Goal: Task Accomplishment & Management: Manage account settings

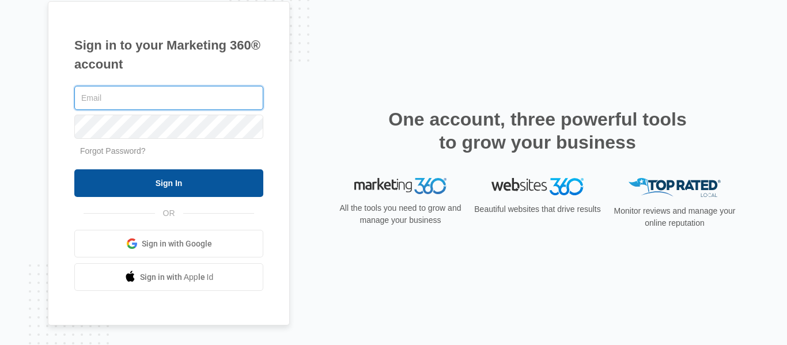
type input "[DOMAIN_NAME][EMAIL_ADDRESS][DOMAIN_NAME]"
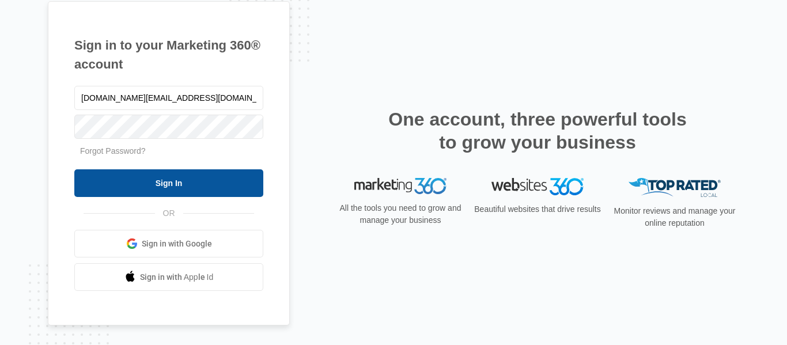
click at [156, 186] on input "Sign In" at bounding box center [168, 183] width 189 height 28
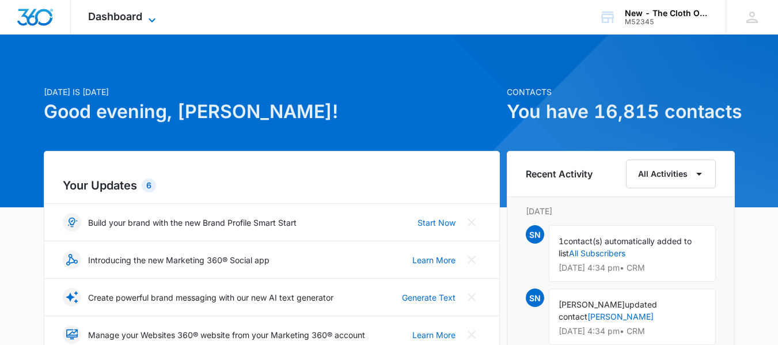
click at [98, 16] on span "Dashboard" at bounding box center [115, 16] width 54 height 12
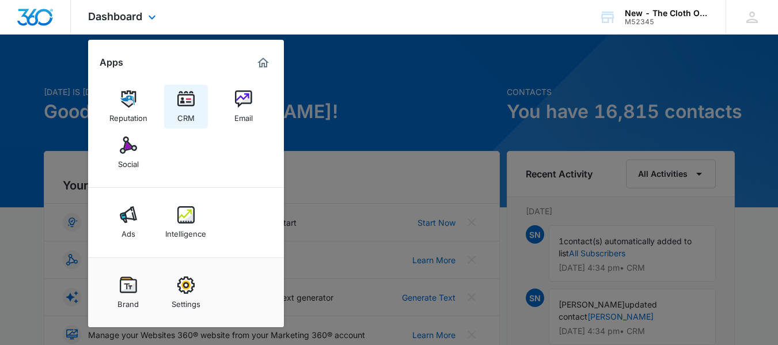
click at [186, 106] on img at bounding box center [185, 98] width 17 height 17
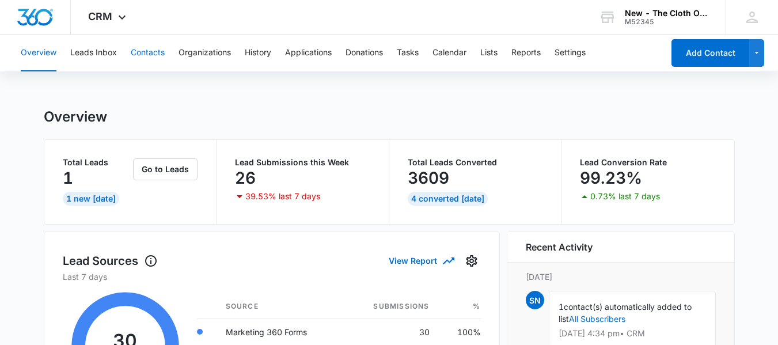
click at [158, 46] on button "Contacts" at bounding box center [148, 53] width 34 height 37
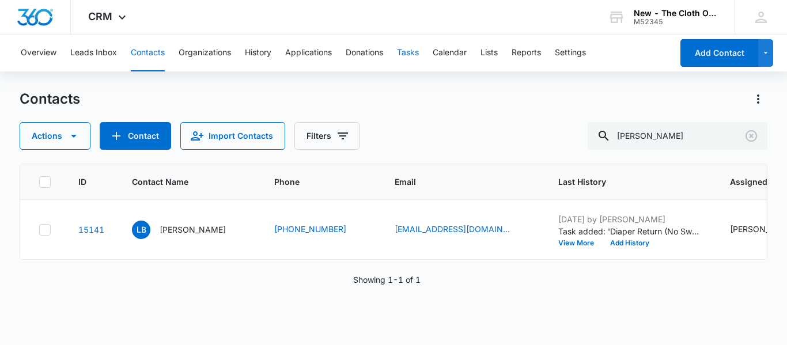
click at [413, 56] on button "Tasks" at bounding box center [408, 53] width 22 height 37
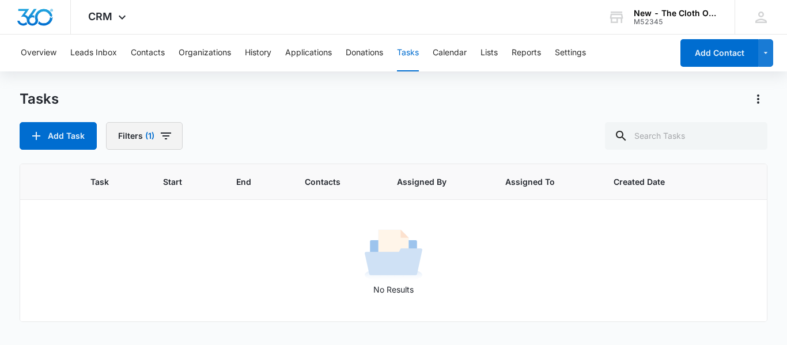
click at [173, 127] on button "Filters (1)" at bounding box center [144, 136] width 77 height 28
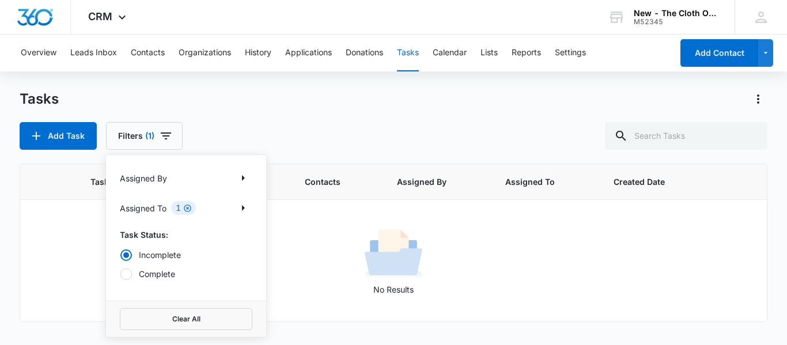
click at [185, 211] on icon "Clear" at bounding box center [187, 208] width 9 height 9
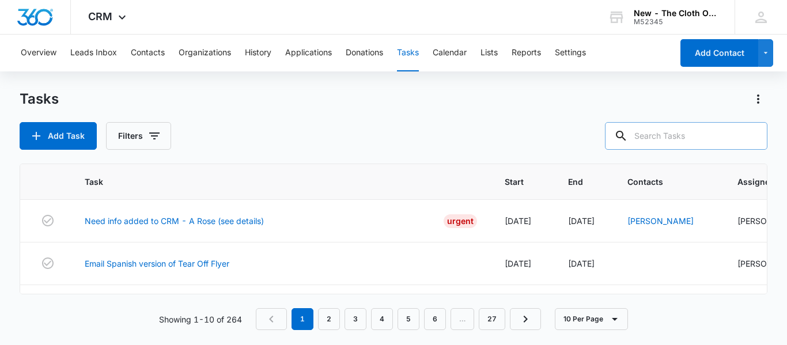
click at [657, 136] on input "text" at bounding box center [686, 136] width 162 height 28
type input "[PERSON_NAME]"
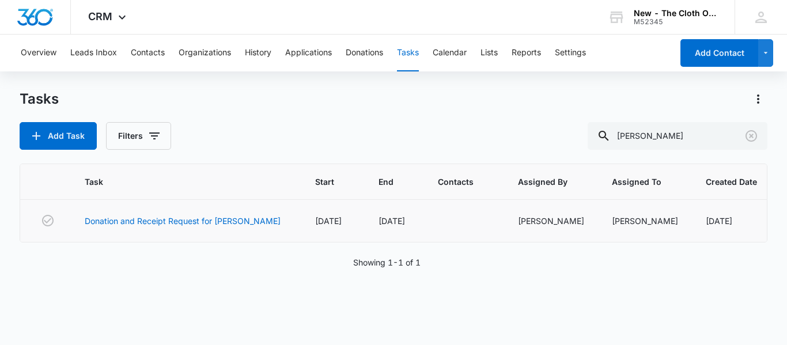
click at [187, 228] on td "Donation and Receipt Request for [PERSON_NAME]" at bounding box center [186, 221] width 230 height 43
click at [206, 221] on link "Donation and Receipt Request for [PERSON_NAME]" at bounding box center [183, 221] width 196 height 12
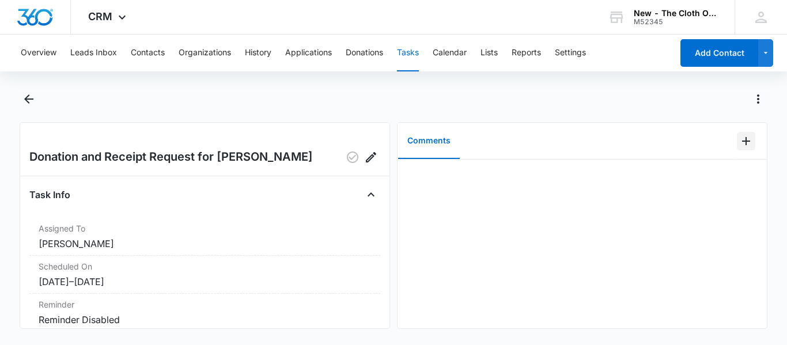
click at [739, 138] on icon "Add Comment" at bounding box center [746, 141] width 14 height 14
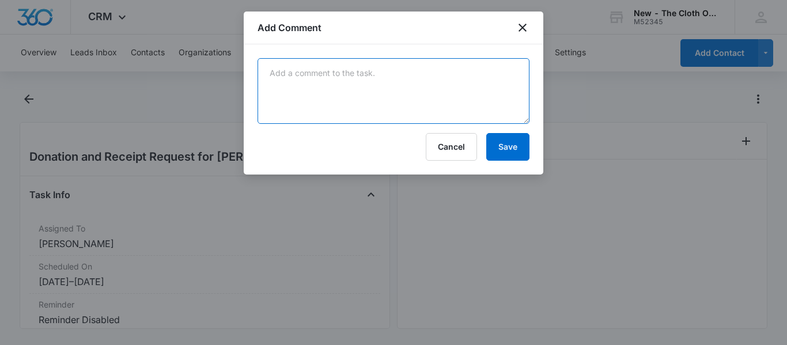
click at [408, 62] on textarea at bounding box center [394, 91] width 272 height 66
paste textarea "9534 6115 1742 5256 4386 70"
click at [290, 109] on textarea "9534 6115 1742 5256 4386 70" at bounding box center [394, 91] width 272 height 66
paste textarea "Your item was delivered at the front door or porch at 1:31 pm on September 15, …"
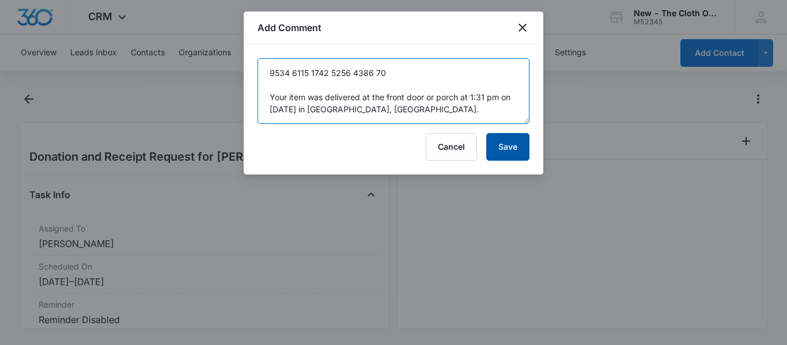
type textarea "9534 6115 1742 5256 4386 70 Your item was delivered at the front door or porch …"
click at [516, 142] on button "Save" at bounding box center [507, 147] width 43 height 28
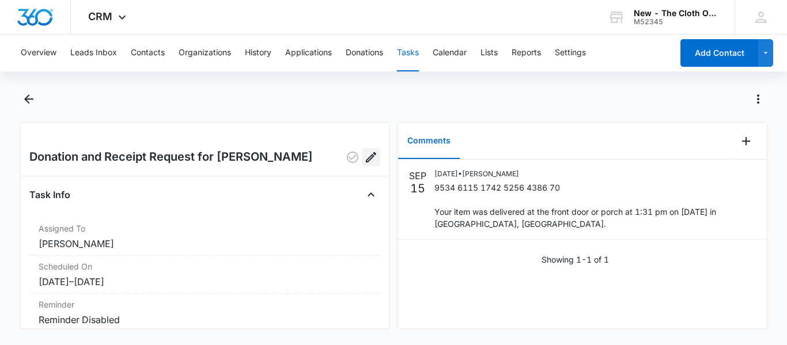
click at [364, 158] on icon "Edit" at bounding box center [371, 157] width 14 height 14
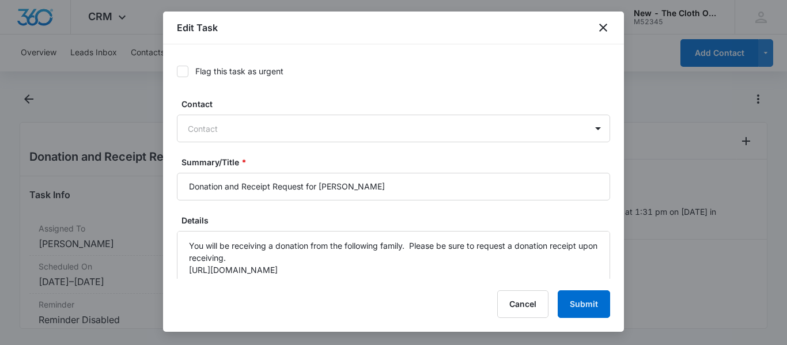
type input "Sep 13, 2025"
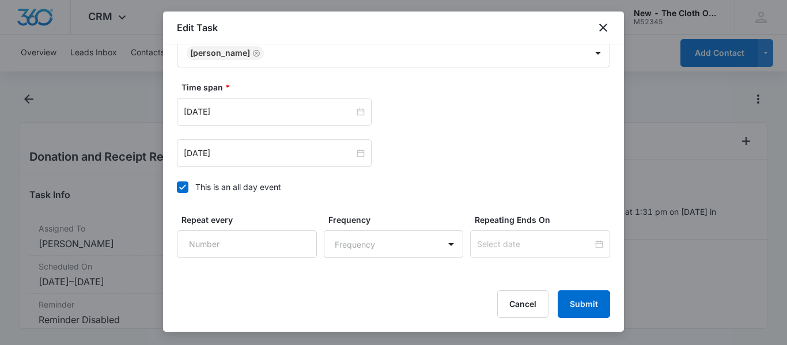
scroll to position [680, 0]
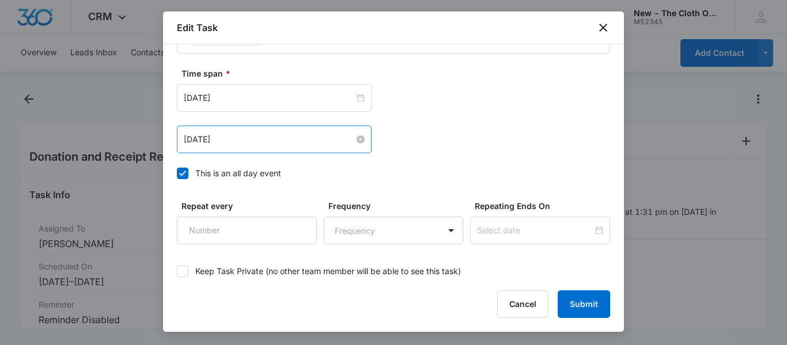
click at [304, 134] on input "Oct 13, 2025" at bounding box center [269, 139] width 171 height 13
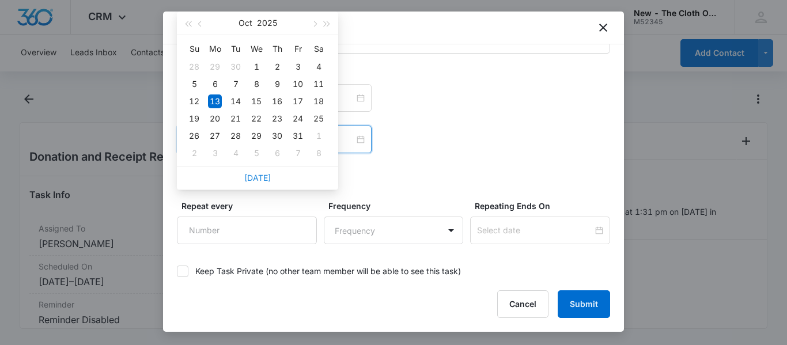
click at [262, 181] on link "Today" at bounding box center [257, 178] width 27 height 10
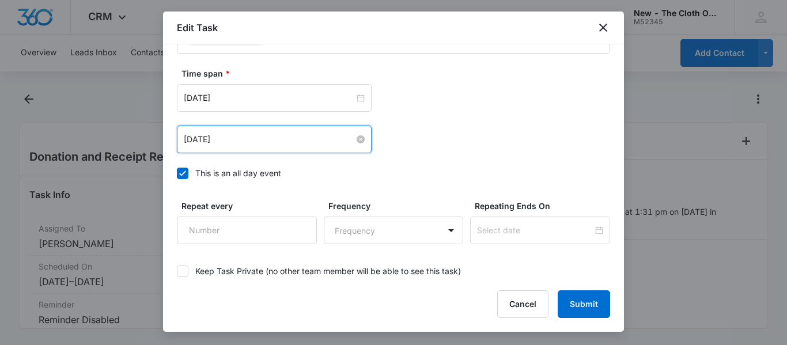
click at [271, 139] on input "Sep 15, 2025" at bounding box center [269, 139] width 171 height 13
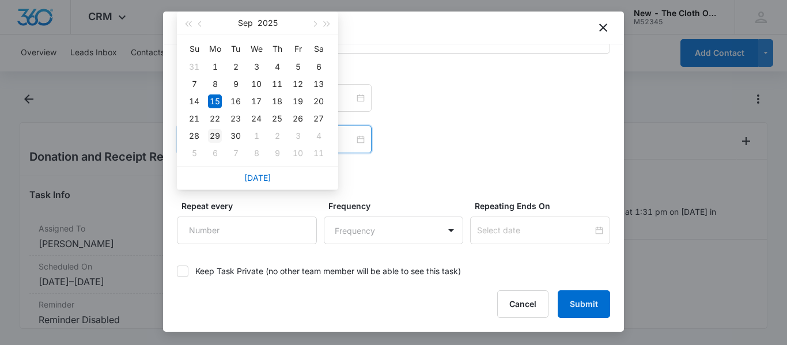
click at [215, 136] on div "29" at bounding box center [215, 136] width 14 height 14
type input "Sep 29, 2025"
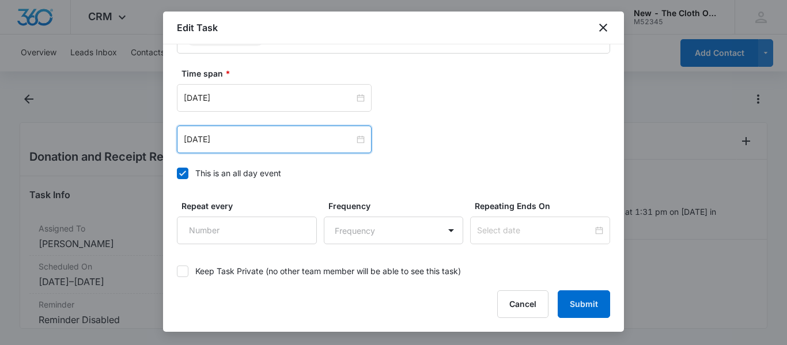
scroll to position [744, 0]
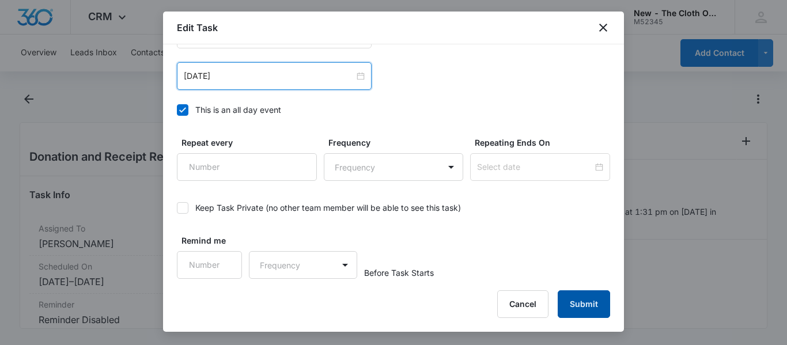
click at [575, 302] on button "Submit" at bounding box center [584, 304] width 52 height 28
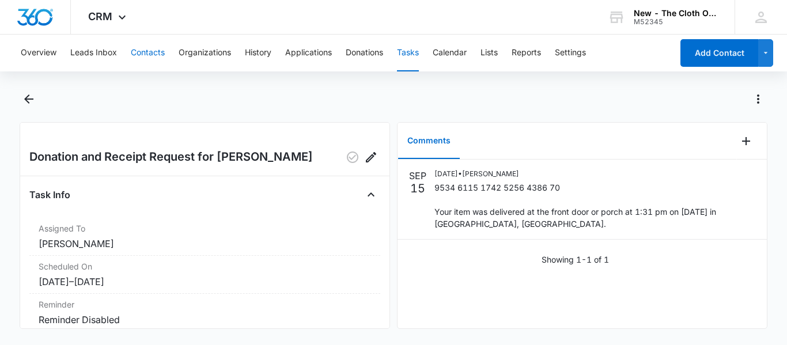
click at [149, 51] on button "Contacts" at bounding box center [148, 53] width 34 height 37
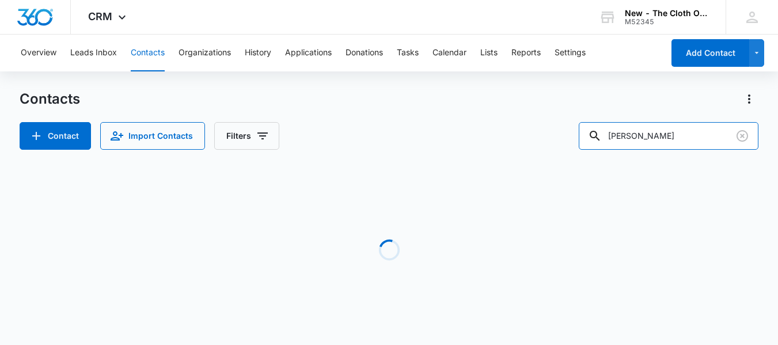
drag, startPoint x: 646, startPoint y: 142, endPoint x: 540, endPoint y: 146, distance: 106.7
click at [540, 146] on div "Contact Import Contacts Filters lesley bryant" at bounding box center [389, 136] width 739 height 28
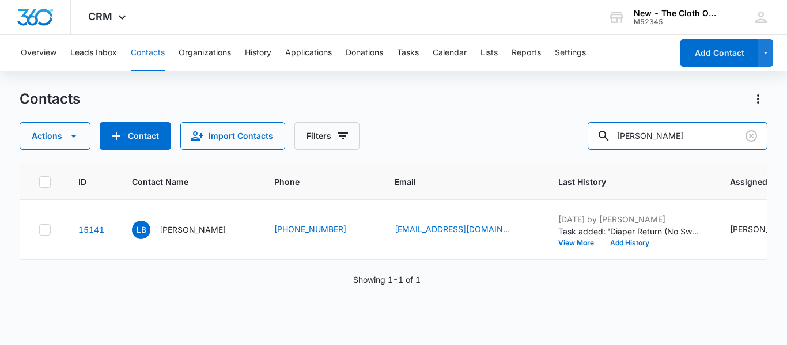
type input "kayla echols"
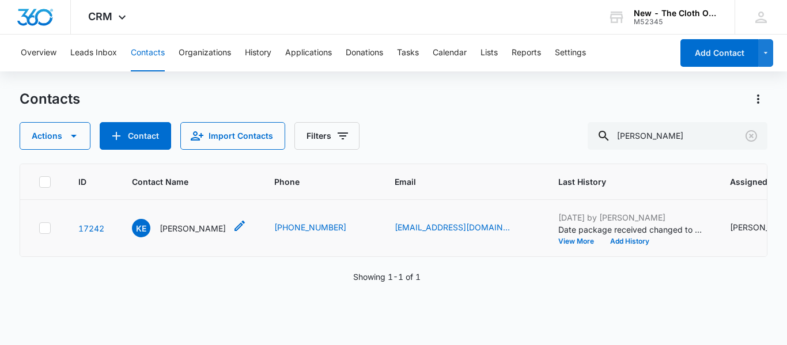
click at [185, 234] on p "Kayla Echols" at bounding box center [193, 228] width 66 height 12
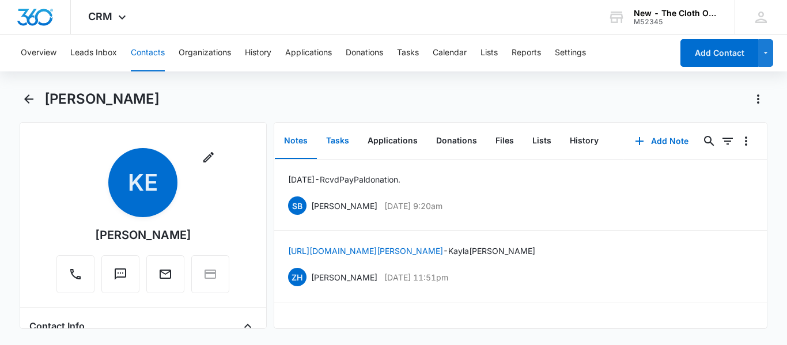
click at [344, 133] on button "Tasks" at bounding box center [337, 141] width 41 height 36
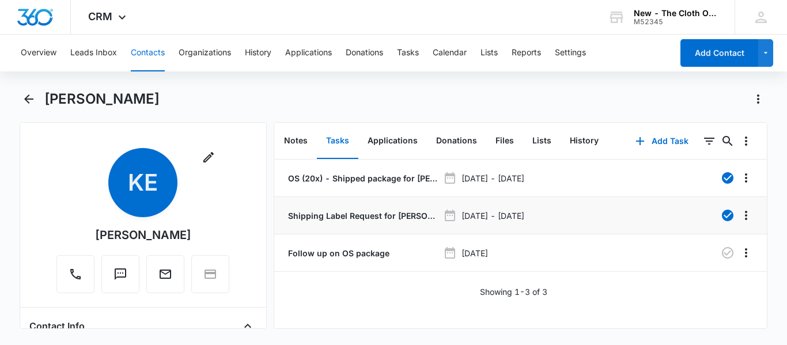
click at [349, 210] on p "Shipping Label Request for K. ECHOLS" at bounding box center [362, 216] width 153 height 12
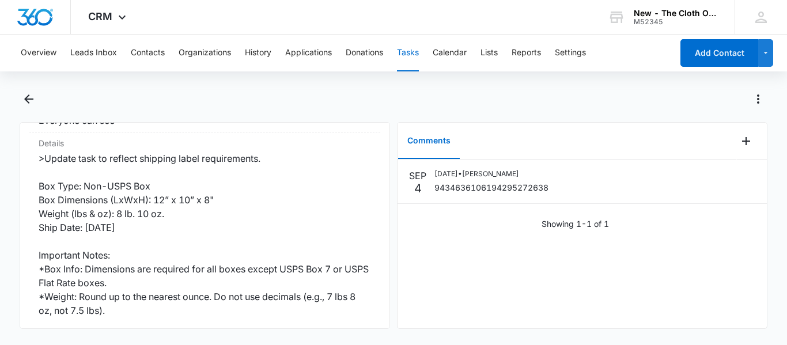
scroll to position [241, 0]
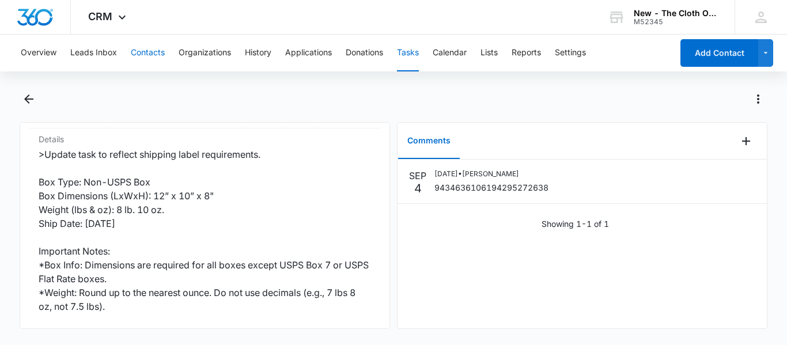
click at [144, 64] on button "Contacts" at bounding box center [148, 53] width 34 height 37
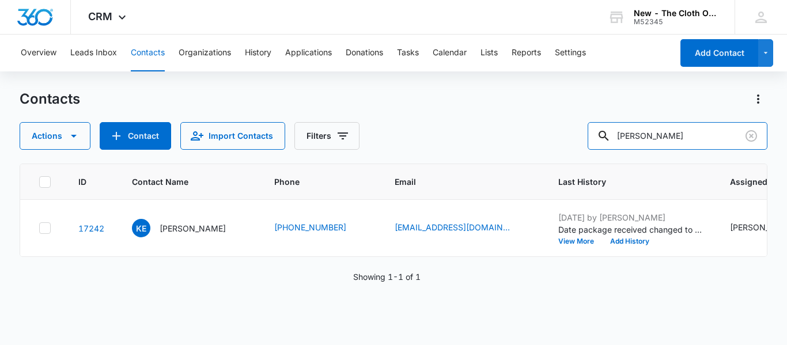
drag, startPoint x: 672, startPoint y: 135, endPoint x: 542, endPoint y: 160, distance: 132.4
click at [542, 160] on div "Contacts Actions Contact Import Contacts Filters kayla echols ID Contact Name P…" at bounding box center [394, 217] width 748 height 254
type input "s"
paste input "cindypuig93@gmail.com"
type input "cindypuig93@gmail.com"
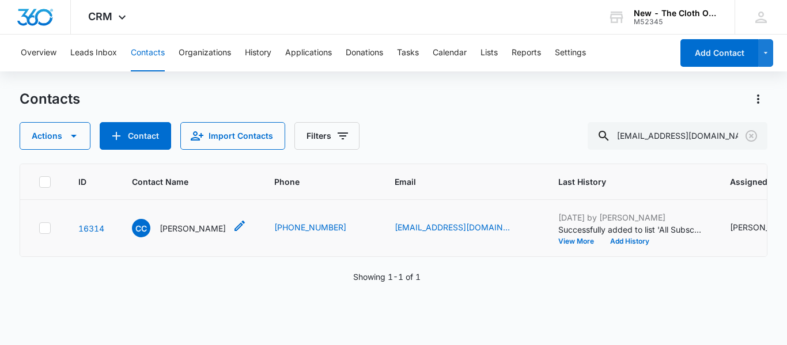
click at [173, 234] on p "Cindy Curbelo" at bounding box center [193, 228] width 66 height 12
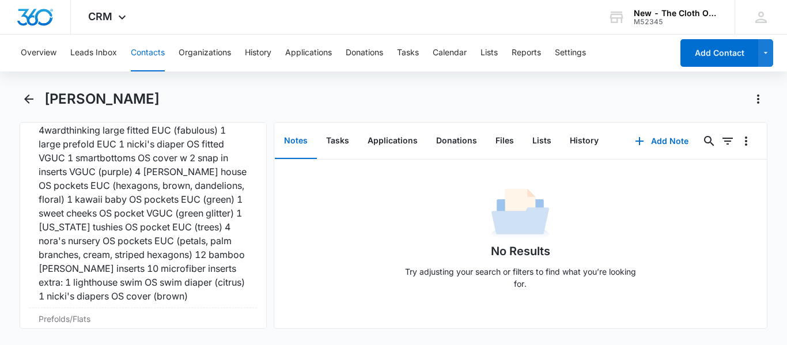
scroll to position [2920, 0]
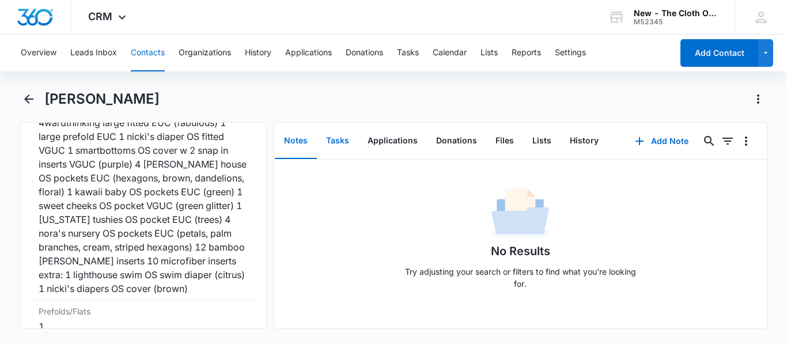
click at [337, 152] on button "Tasks" at bounding box center [337, 141] width 41 height 36
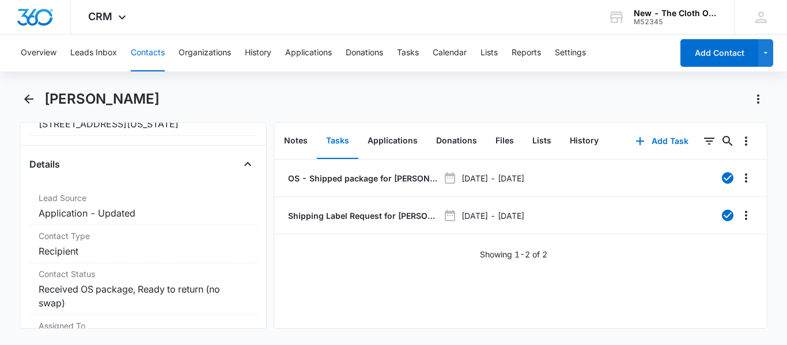
scroll to position [230, 0]
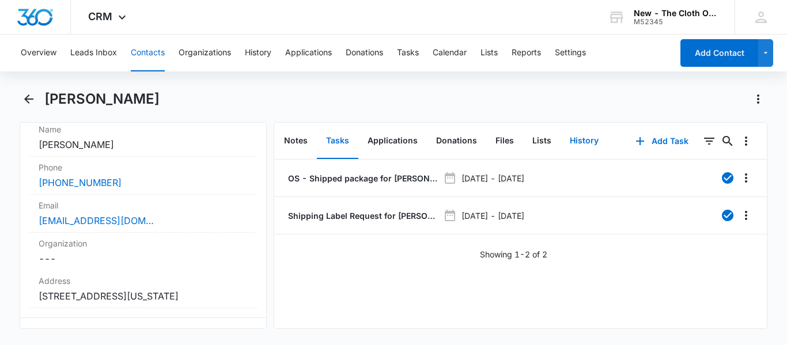
click at [578, 136] on button "History" at bounding box center [584, 141] width 47 height 36
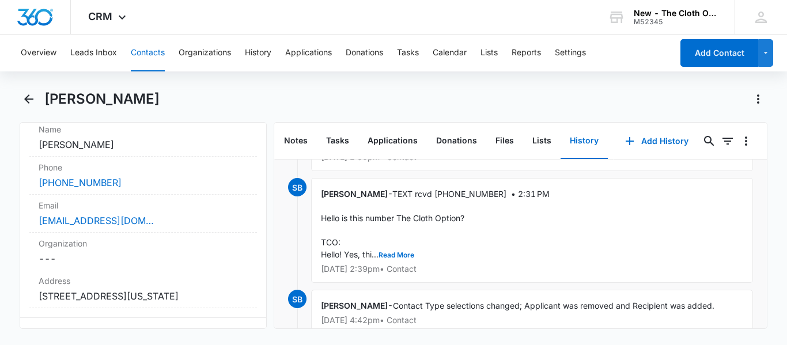
scroll to position [101, 0]
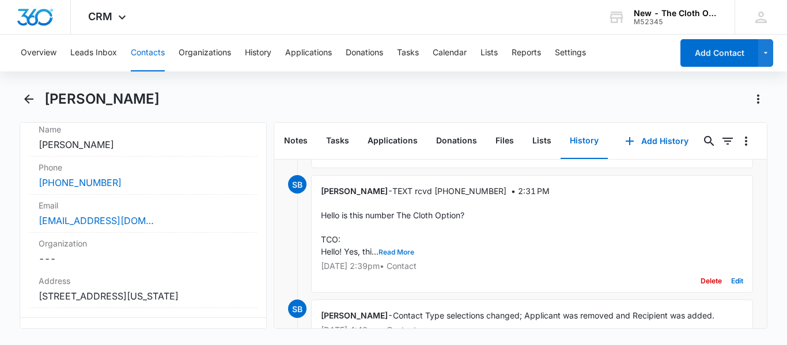
click at [392, 253] on button "Read More" at bounding box center [396, 252] width 36 height 7
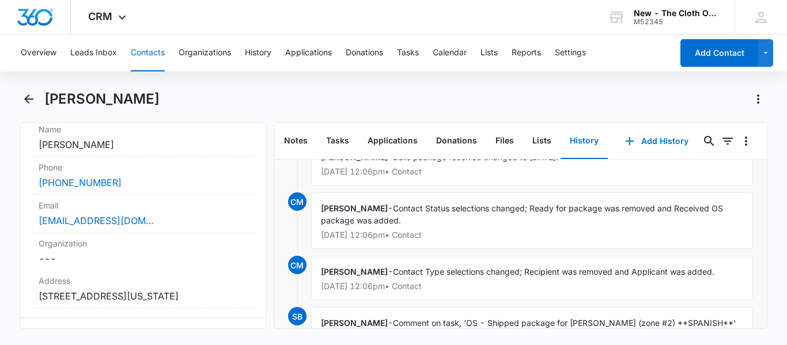
scroll to position [509, 0]
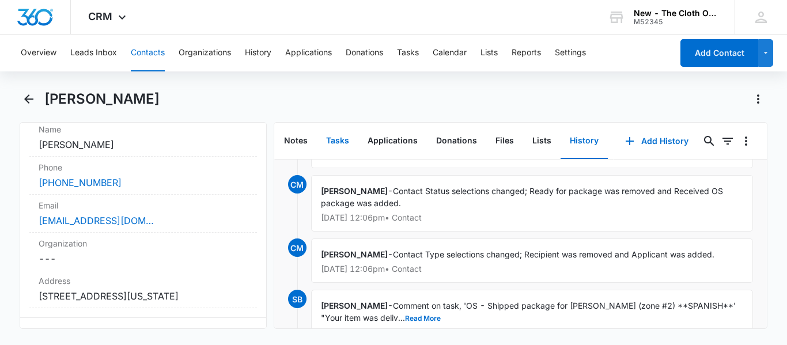
click at [334, 139] on button "Tasks" at bounding box center [337, 141] width 41 height 36
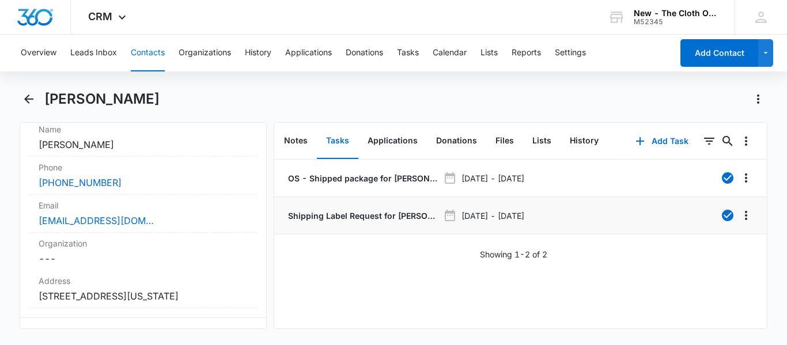
click at [373, 219] on p "Shipping Label Request for Curbelo" at bounding box center [362, 216] width 153 height 12
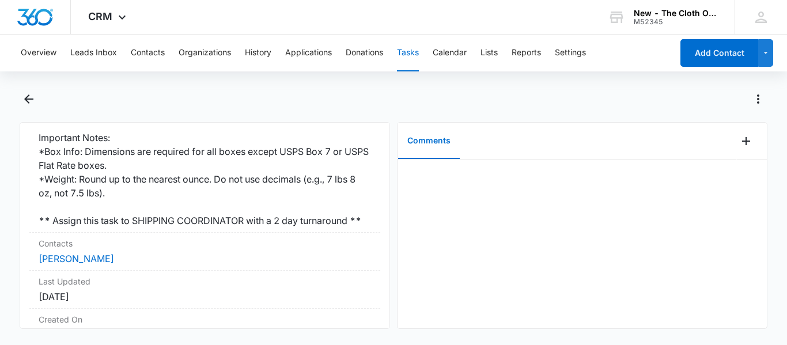
scroll to position [354, 0]
click at [86, 265] on link "Cindy Curbelo" at bounding box center [76, 259] width 75 height 12
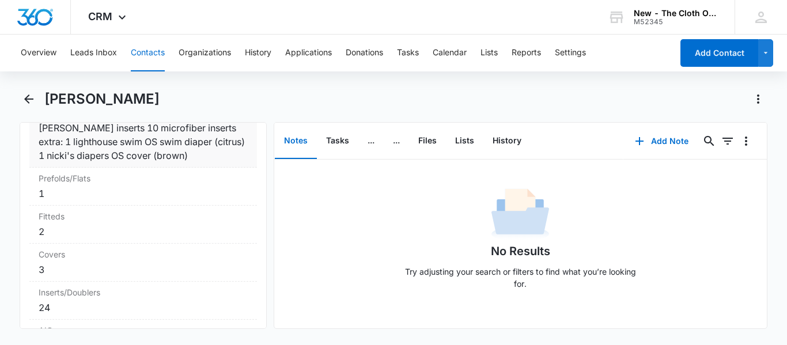
scroll to position [3043, 0]
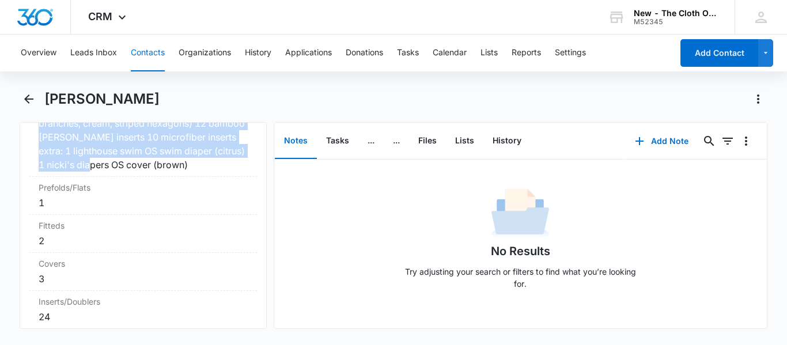
drag, startPoint x: 39, startPoint y: 180, endPoint x: 226, endPoint y: 183, distance: 186.7
click at [226, 172] on div "1 thirsties large cover NWOT (yellow) 1 4wardthinking large fitted EUC (fabulou…" at bounding box center [143, 75] width 209 height 194
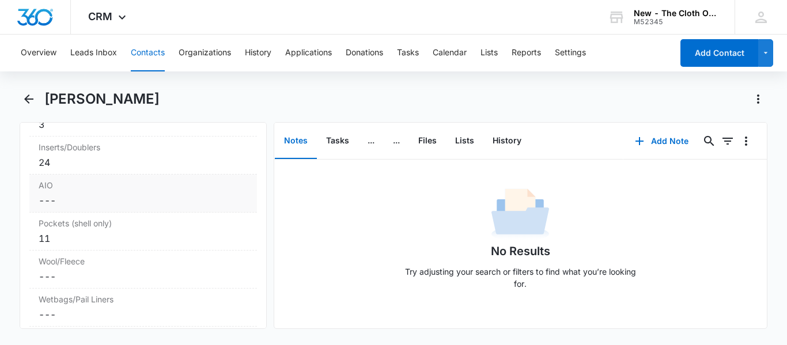
scroll to position [3080, 0]
copy div "1 thirsties large cover NWOT (yellow) 1 4wardthinking large fitted EUC (fabulou…"
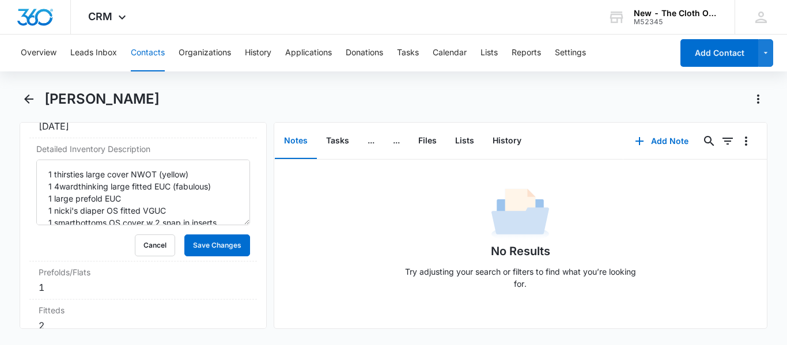
scroll to position [2864, 0]
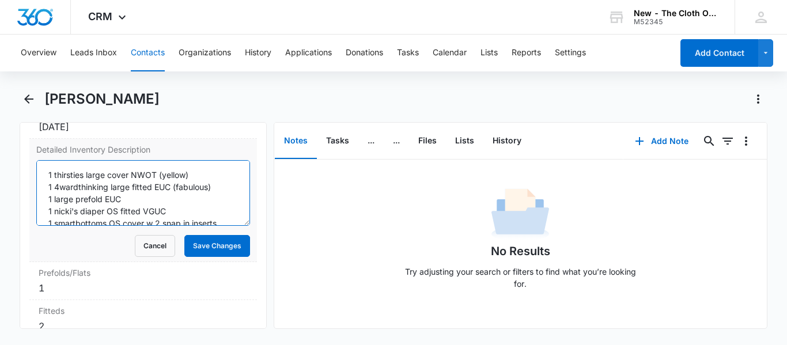
click at [128, 198] on textarea "1 thirsties large cover NWOT (yellow) 1 4wardthinking large fitted EUC (fabulou…" at bounding box center [143, 193] width 214 height 66
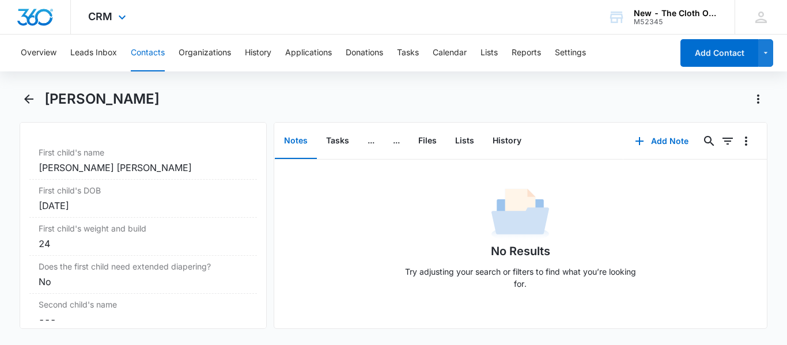
scroll to position [1398, 0]
